Goal: Register for event/course

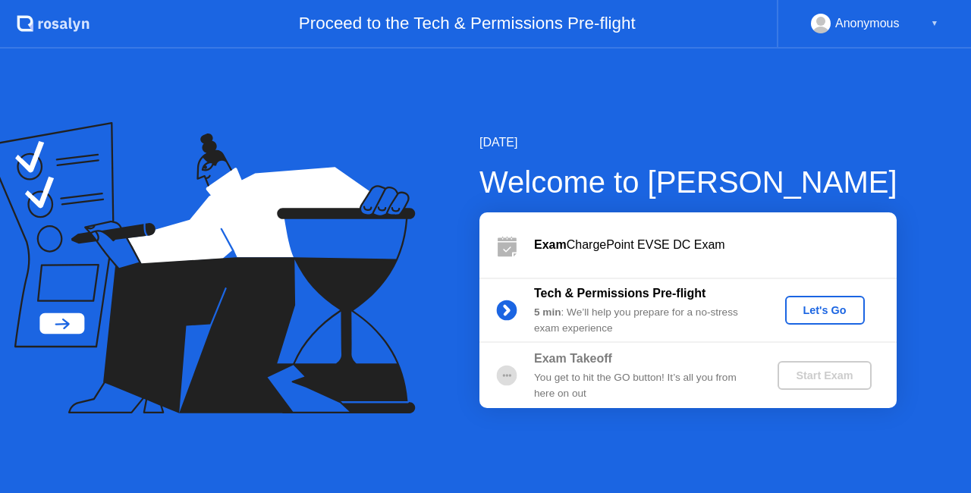
click at [809, 306] on div "Let's Go" at bounding box center [825, 310] width 68 height 12
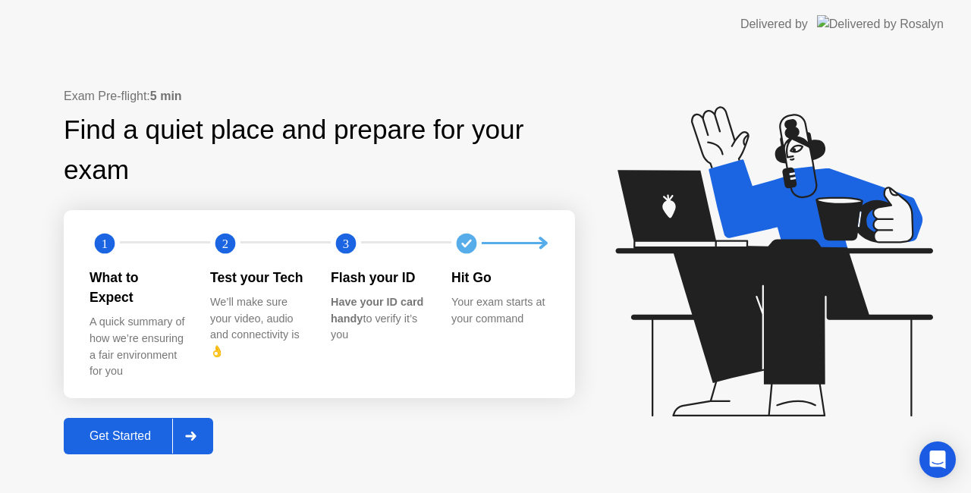
click at [196, 431] on div at bounding box center [190, 436] width 36 height 35
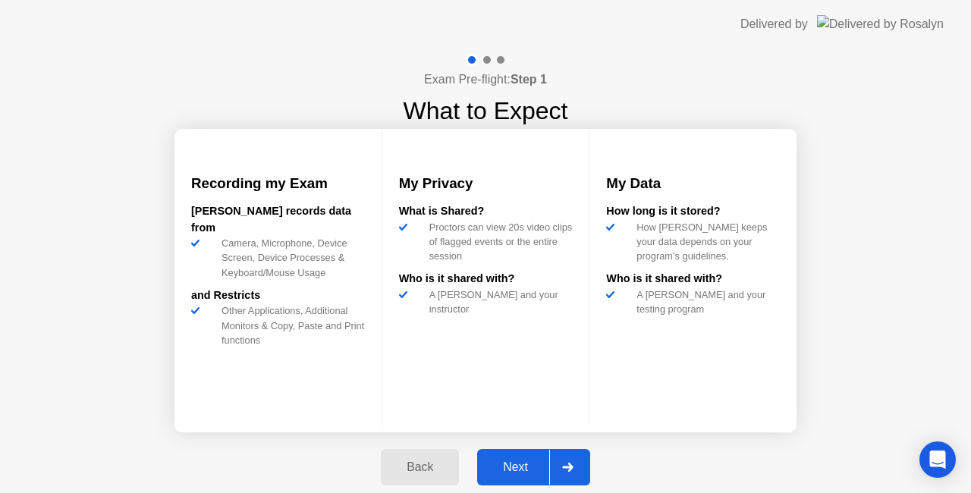
click at [513, 474] on div "Next" at bounding box center [516, 467] width 68 height 14
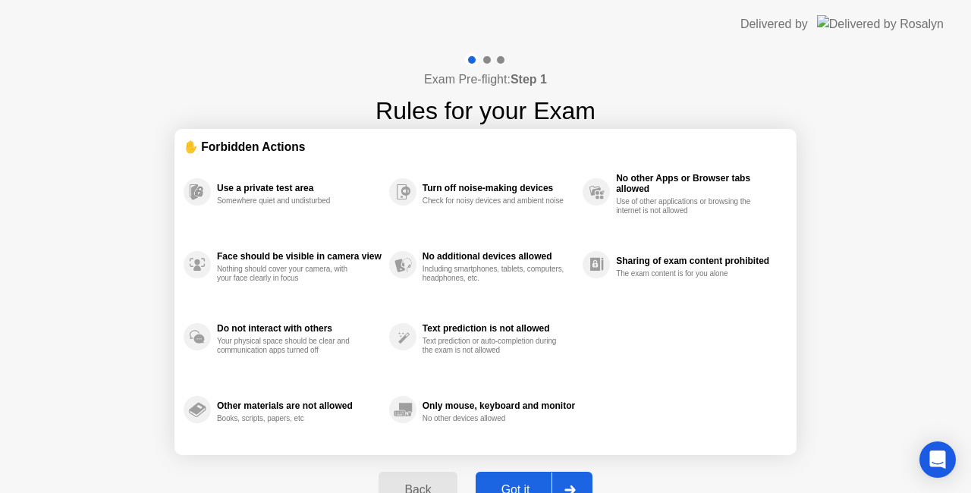
click at [515, 483] on div "Got it" at bounding box center [515, 490] width 71 height 14
select select "**********"
select select "*******"
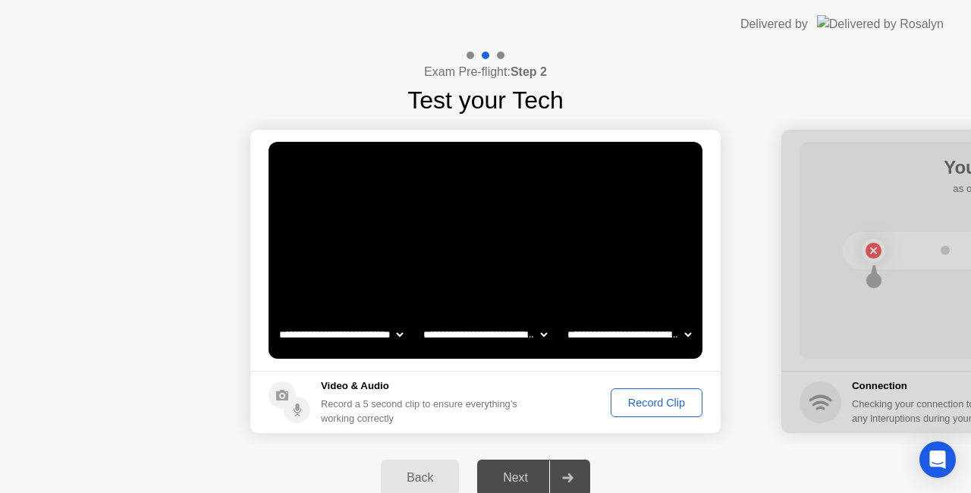
click at [664, 407] on div "Record Clip" at bounding box center [656, 403] width 81 height 12
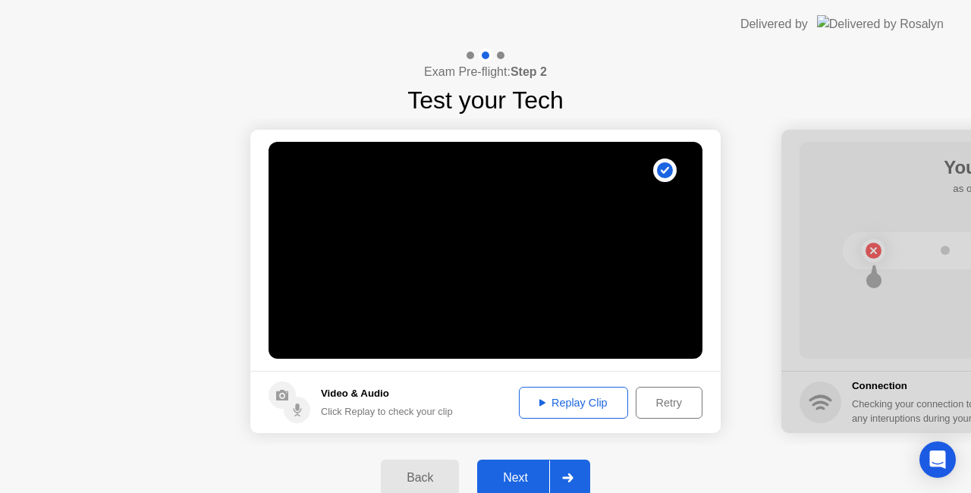
click at [525, 472] on div "Next" at bounding box center [516, 478] width 68 height 14
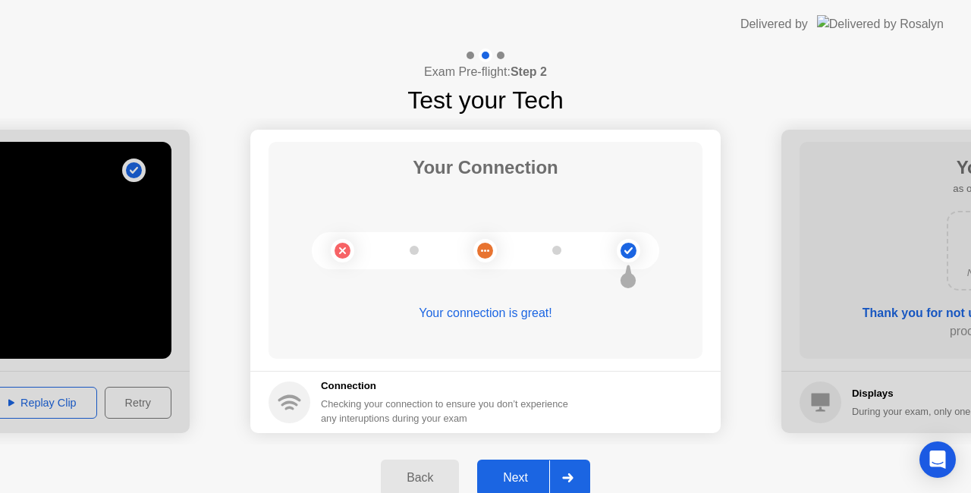
click at [527, 475] on div "Next" at bounding box center [516, 478] width 68 height 14
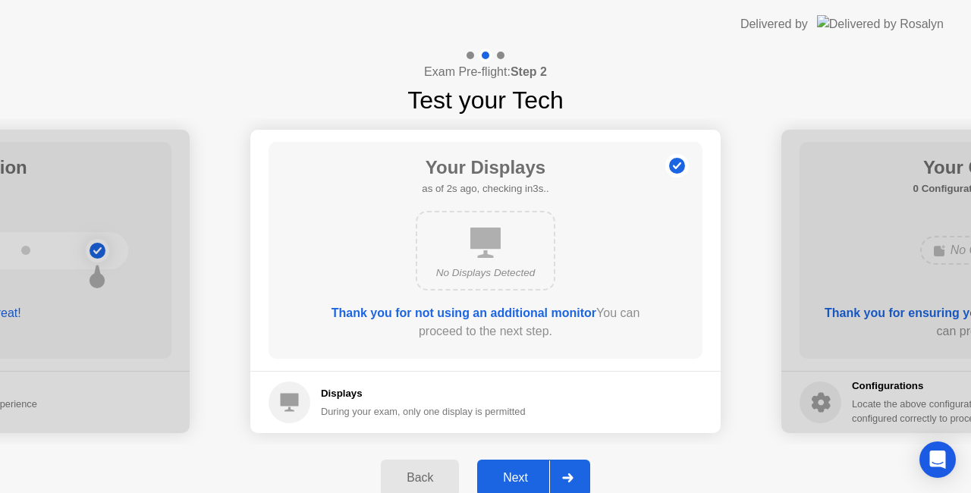
click at [515, 473] on div "Next" at bounding box center [516, 478] width 68 height 14
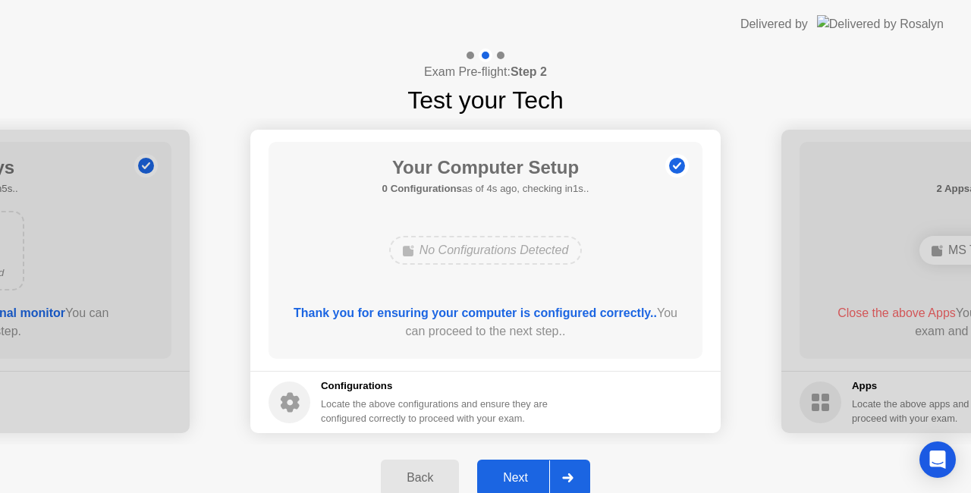
click at [523, 479] on div "Next" at bounding box center [516, 478] width 68 height 14
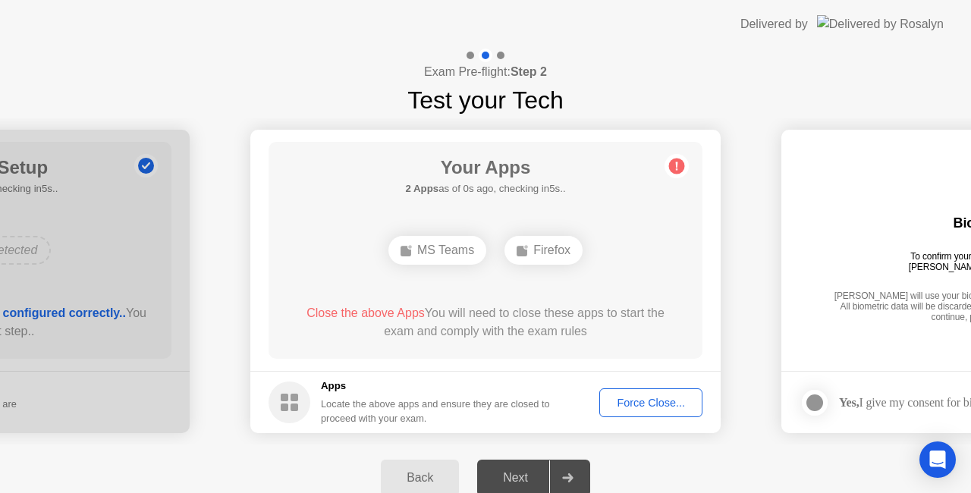
click at [655, 405] on div "Force Close..." at bounding box center [651, 403] width 93 height 12
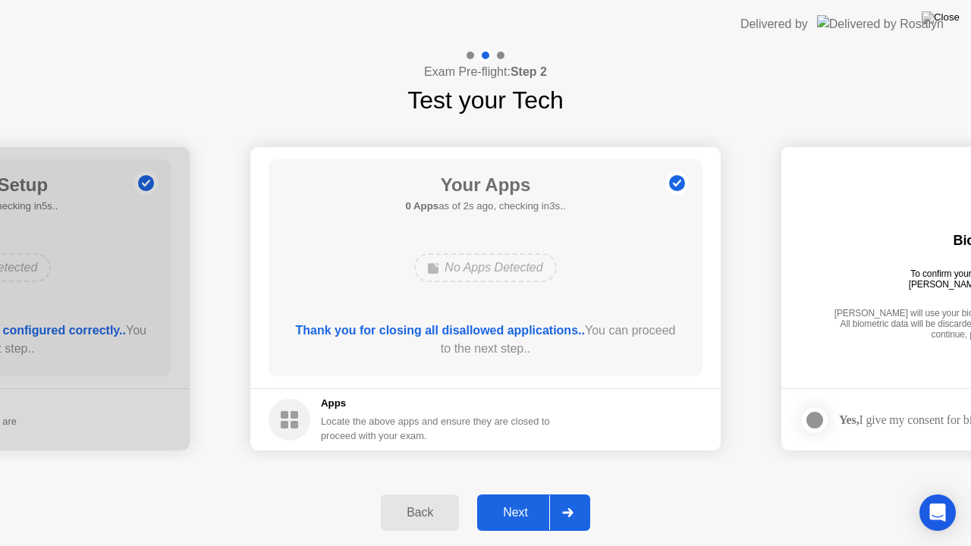
click at [517, 492] on div "Next" at bounding box center [516, 513] width 68 height 14
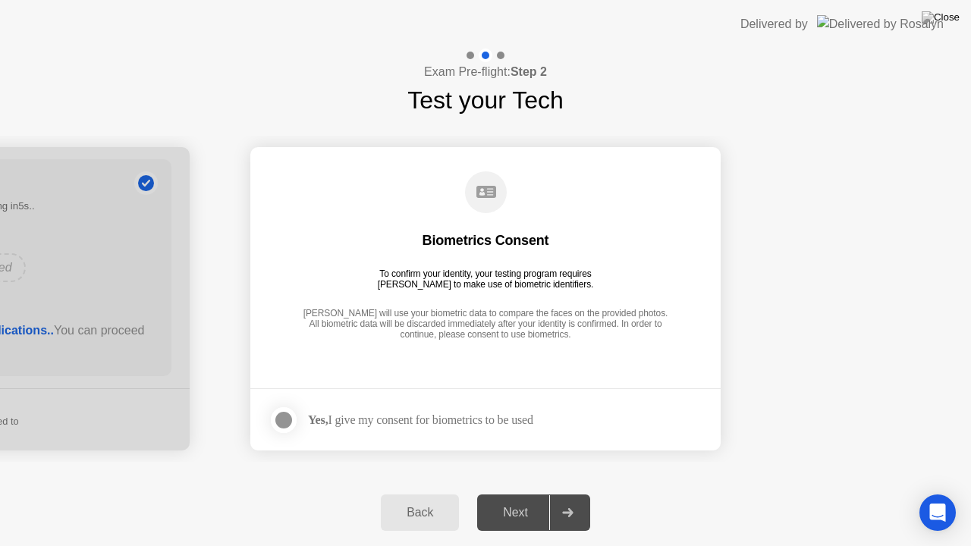
click at [284, 414] on div at bounding box center [284, 420] width 18 height 18
click at [527, 492] on div "Next" at bounding box center [516, 513] width 68 height 14
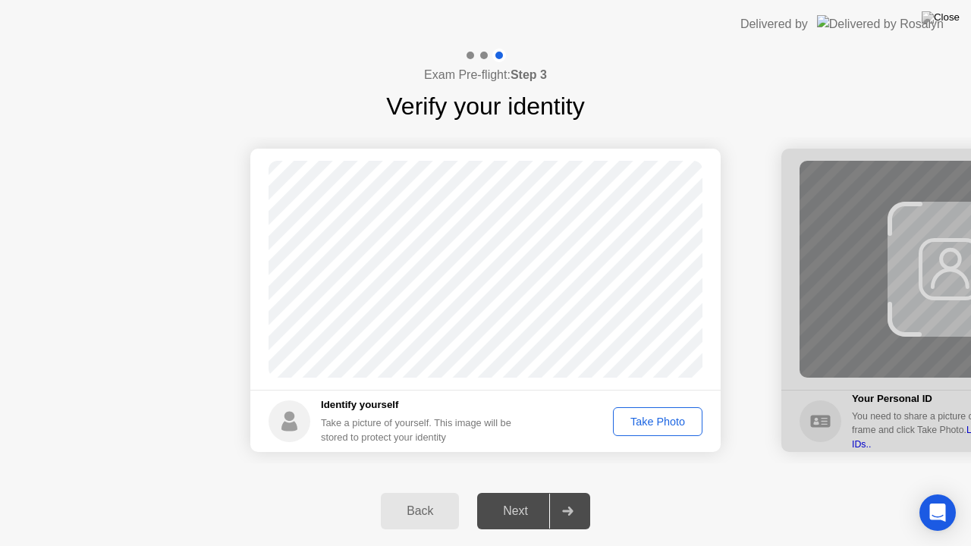
click at [670, 426] on div "Take Photo" at bounding box center [657, 422] width 79 height 12
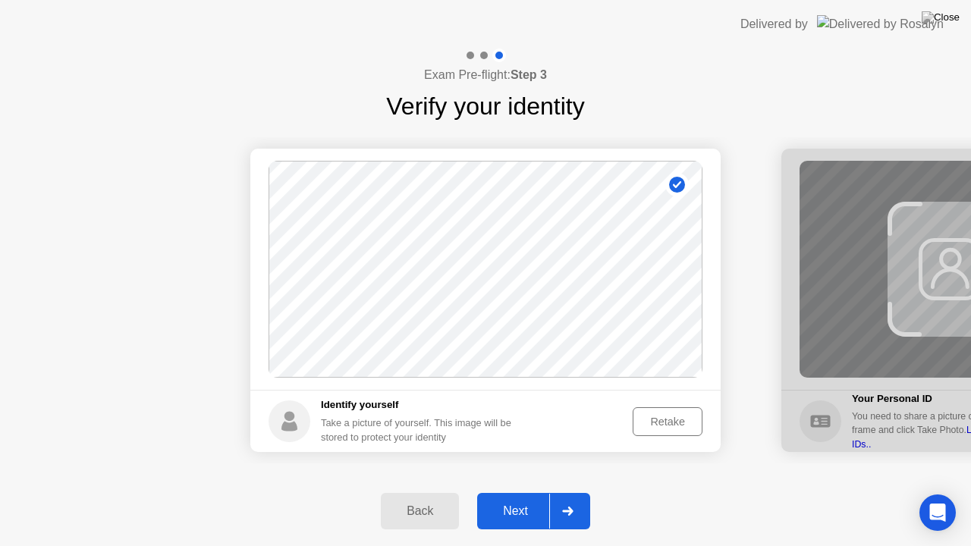
click at [517, 492] on div "Next" at bounding box center [516, 511] width 68 height 14
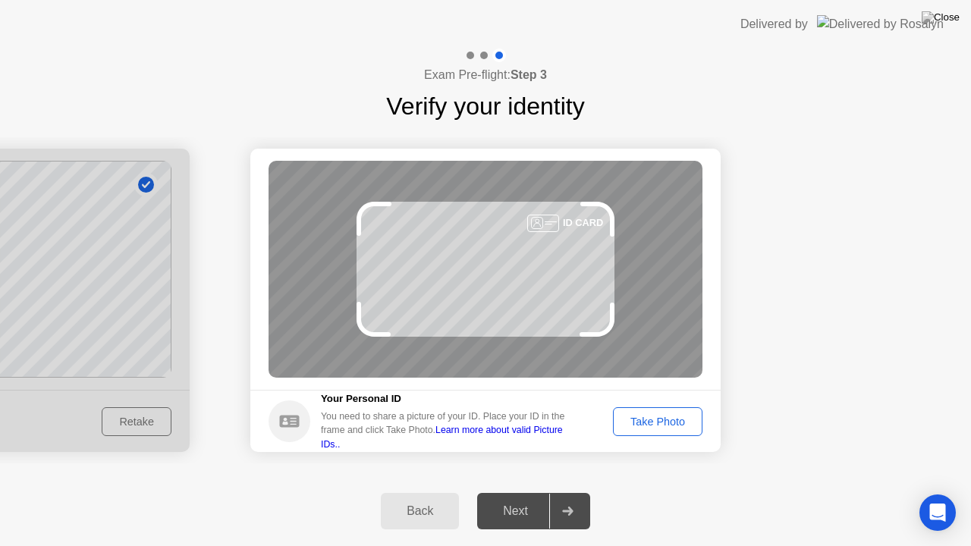
click at [643, 422] on div "Take Photo" at bounding box center [657, 422] width 79 height 12
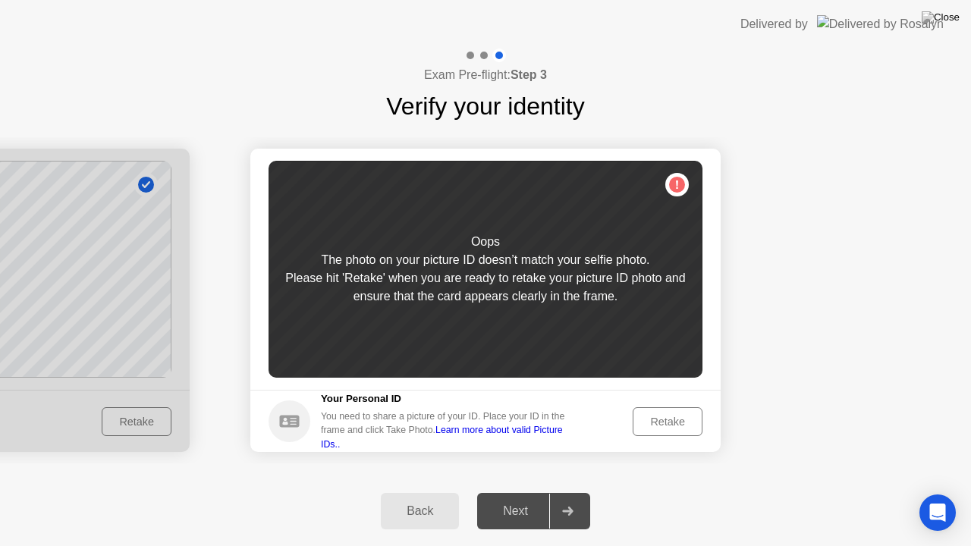
click at [643, 422] on div "Retake" at bounding box center [667, 422] width 59 height 12
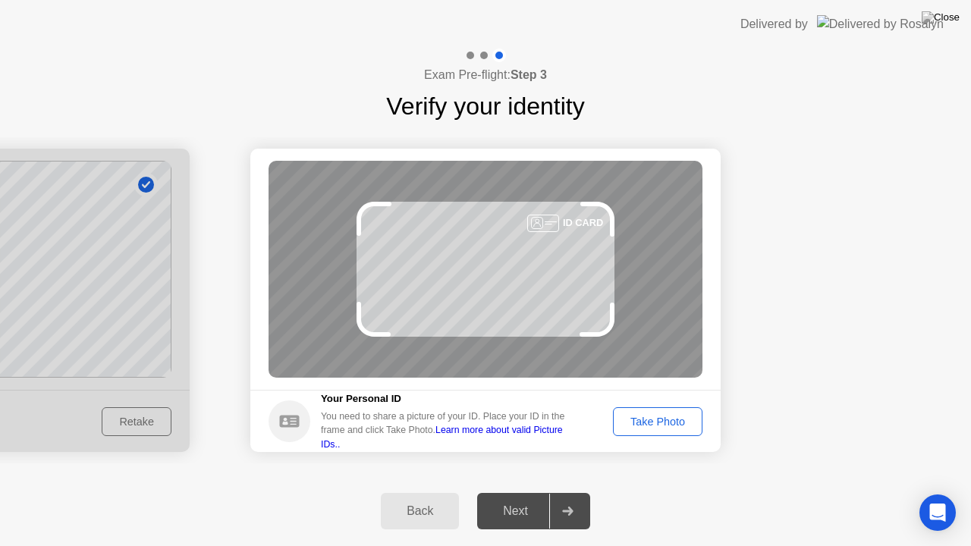
click at [643, 422] on div "Take Photo" at bounding box center [657, 422] width 79 height 12
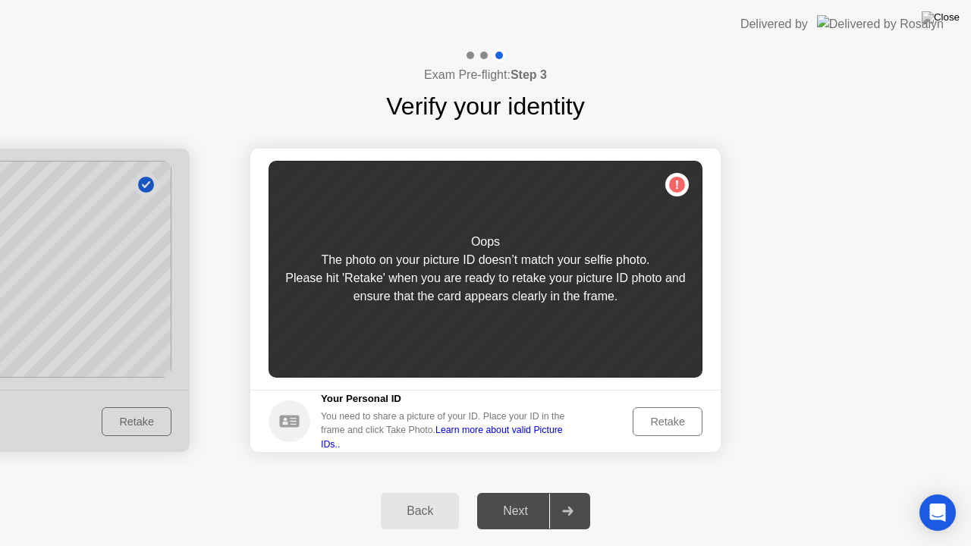
click at [644, 422] on div "Retake" at bounding box center [667, 422] width 59 height 12
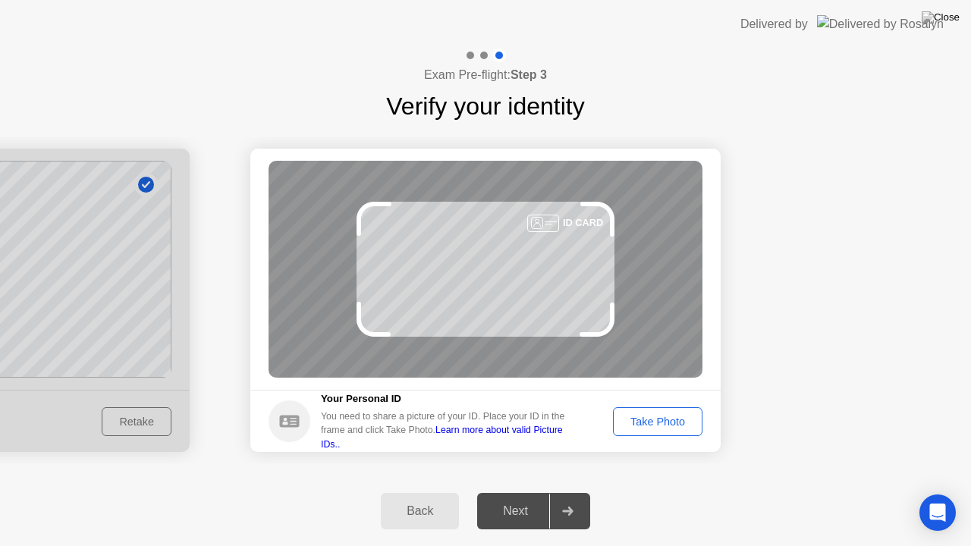
click at [644, 422] on div "Take Photo" at bounding box center [657, 422] width 79 height 12
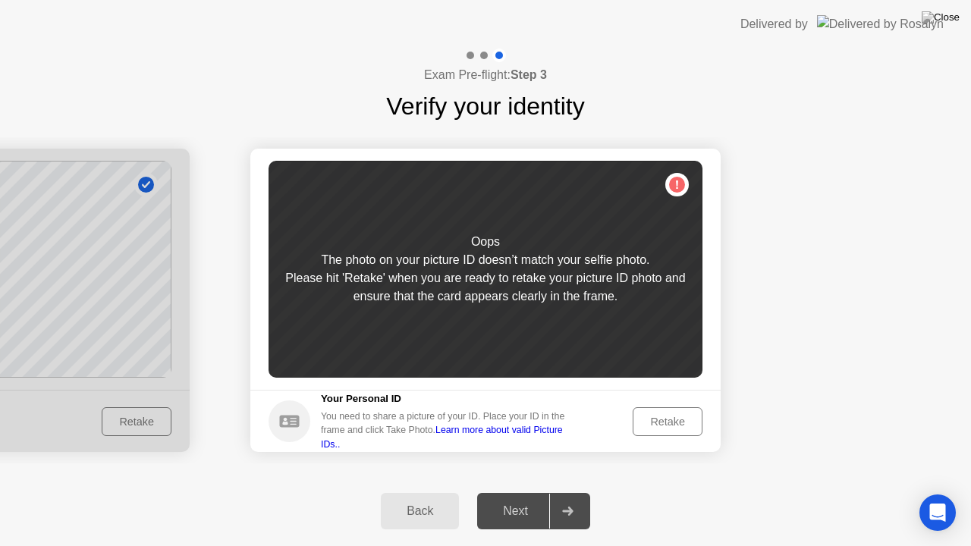
click at [644, 422] on div "Retake" at bounding box center [667, 422] width 59 height 12
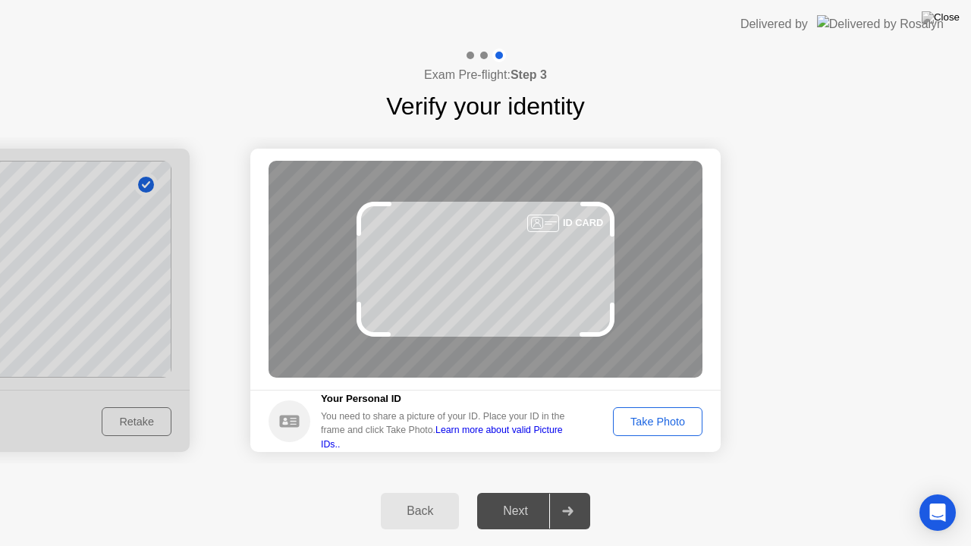
click at [644, 422] on div "Take Photo" at bounding box center [657, 422] width 79 height 12
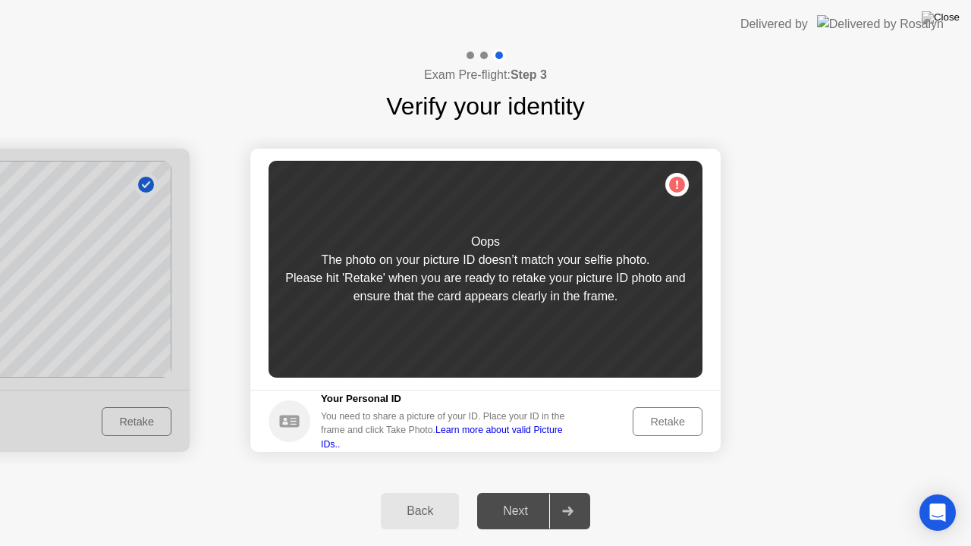
click at [644, 422] on div "Retake" at bounding box center [667, 422] width 59 height 12
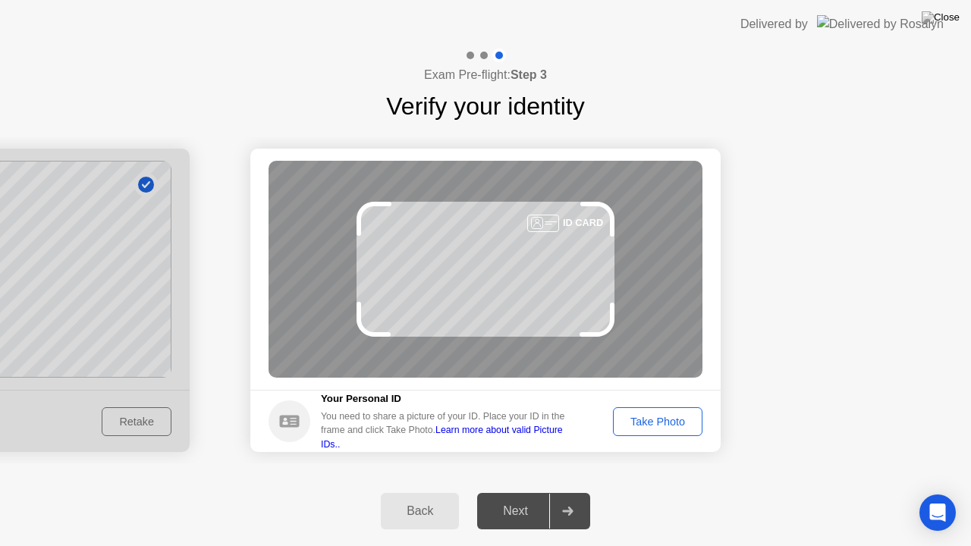
click at [644, 422] on div "Take Photo" at bounding box center [657, 422] width 79 height 12
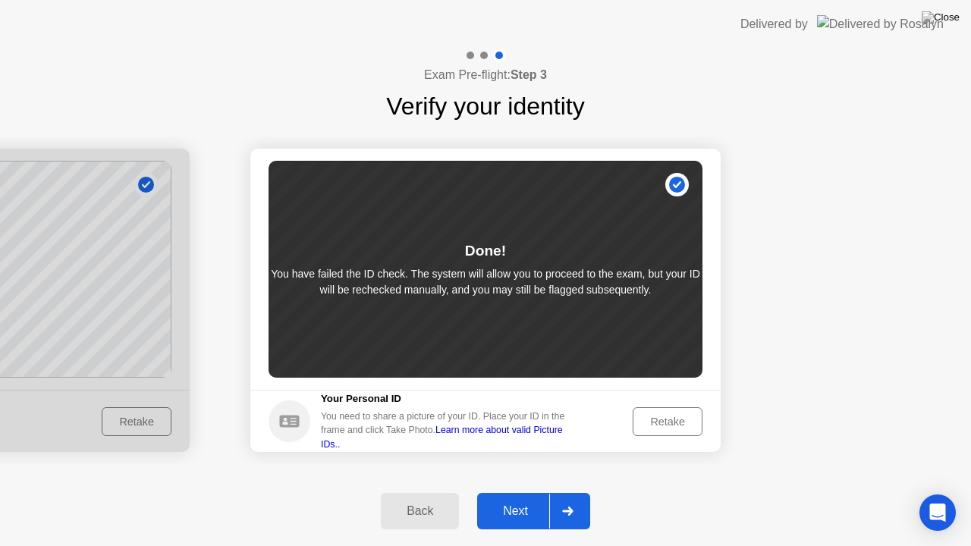
click at [528, 492] on div "Next" at bounding box center [516, 511] width 68 height 14
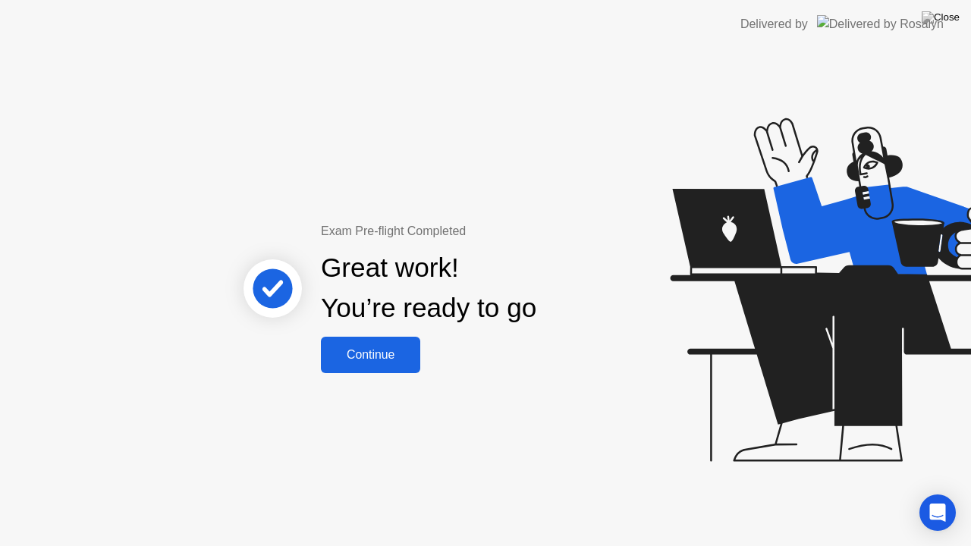
click at [409, 362] on div "Continue" at bounding box center [370, 355] width 90 height 14
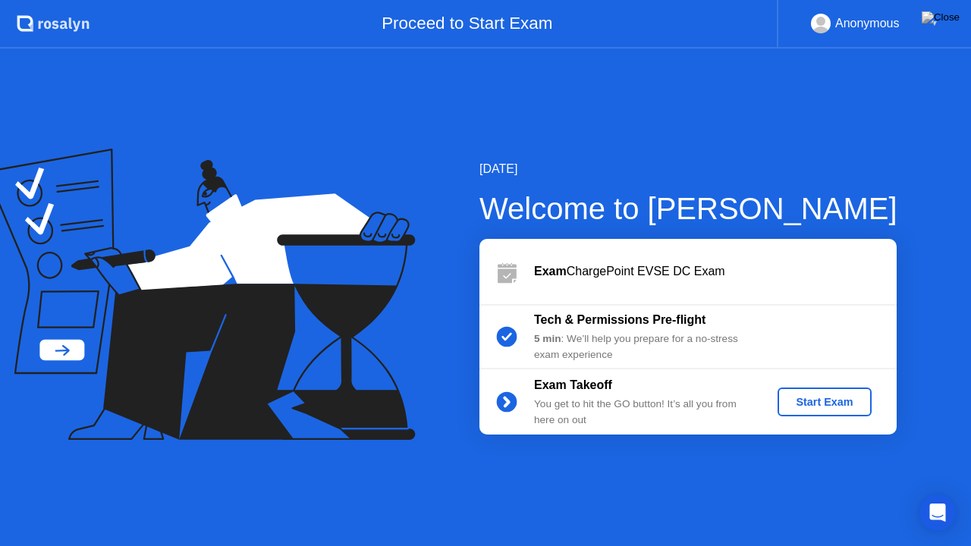
click at [798, 408] on div "Start Exam" at bounding box center [824, 402] width 81 height 12
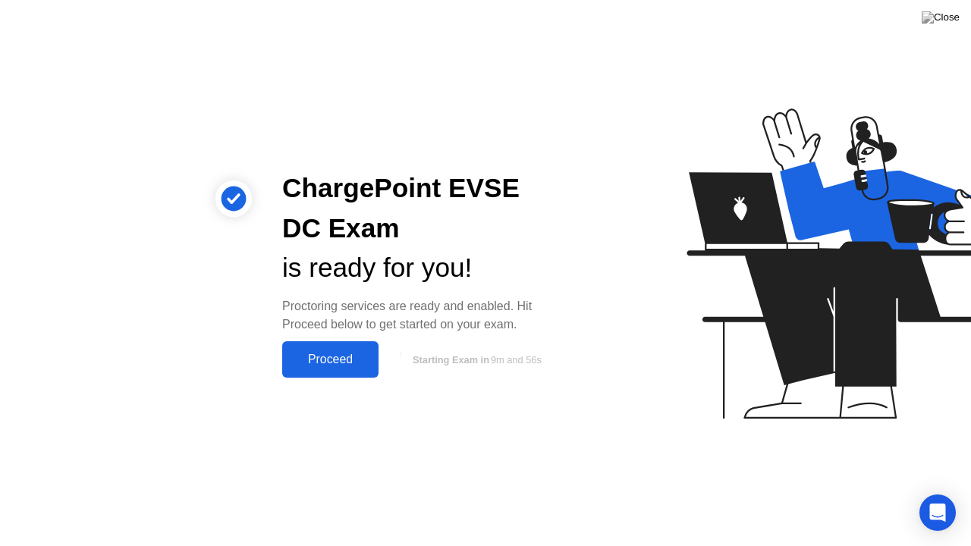
click at [328, 360] on div "Proceed" at bounding box center [330, 360] width 87 height 14
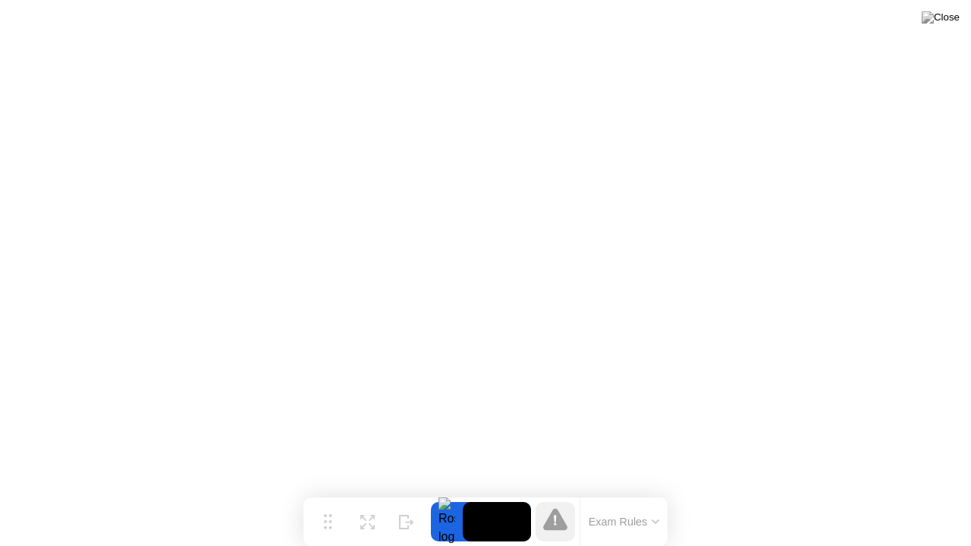
click at [617, 492] on button "Exam Rules" at bounding box center [624, 522] width 80 height 14
